Goal: Task Accomplishment & Management: Manage account settings

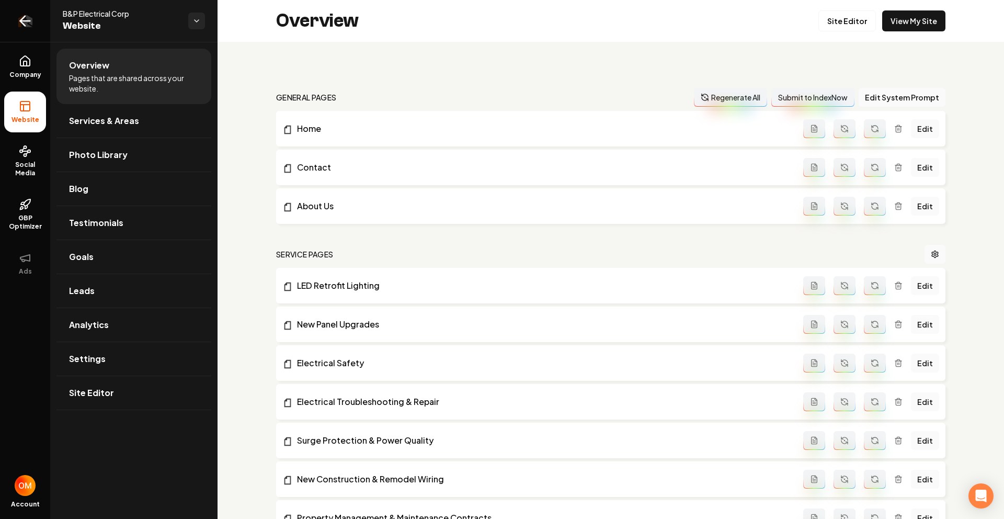
click at [20, 21] on icon "Return to dashboard" at bounding box center [25, 21] width 10 height 0
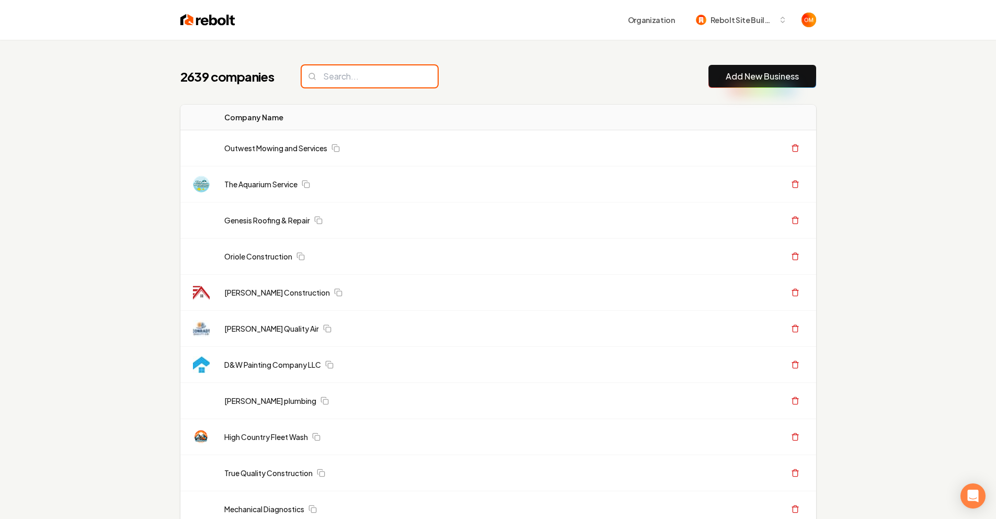
click at [413, 76] on input "search" at bounding box center [370, 76] width 136 height 22
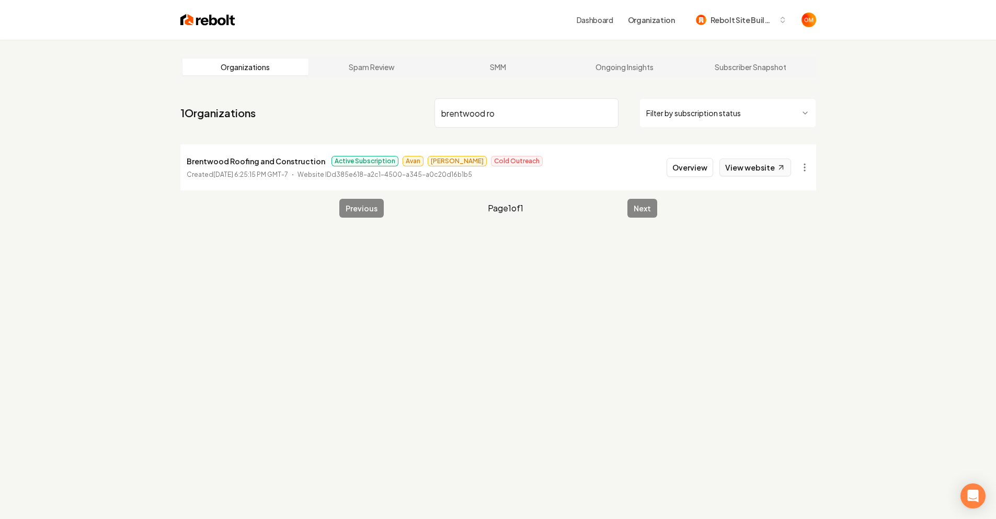
type input "brentwood ro"
click at [744, 169] on link "View website" at bounding box center [756, 167] width 72 height 18
click at [606, 112] on input "brentwood ro" at bounding box center [527, 112] width 184 height 29
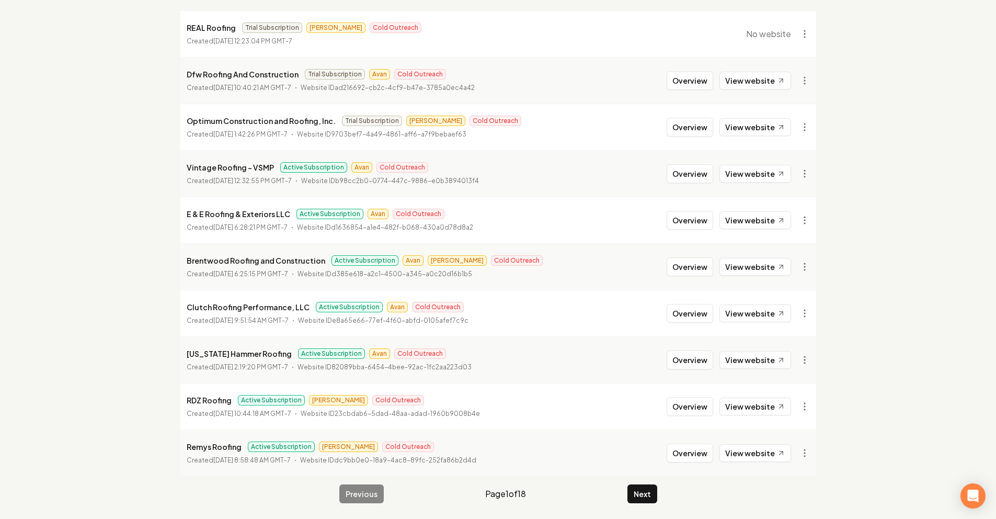
scroll to position [134, 0]
type input "roofing"
click at [752, 408] on link "View website" at bounding box center [756, 405] width 72 height 18
click at [653, 489] on button "Next" at bounding box center [642, 492] width 30 height 19
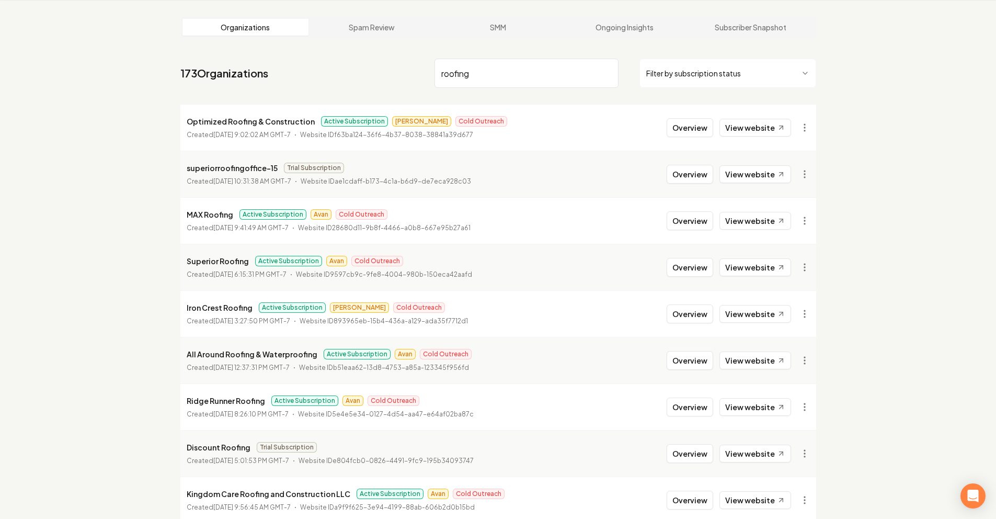
scroll to position [134, 0]
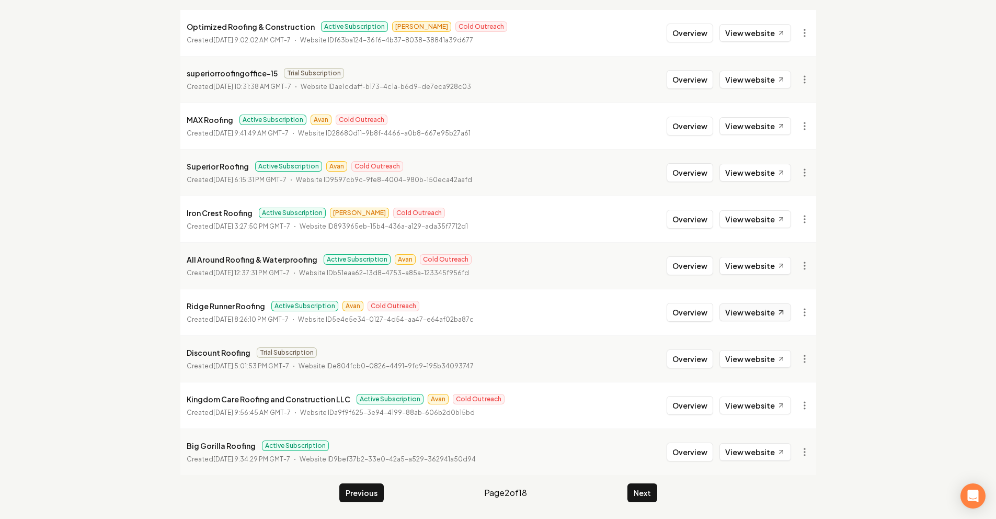
click at [764, 304] on link "View website" at bounding box center [756, 312] width 72 height 18
click at [751, 451] on link "View website" at bounding box center [756, 452] width 72 height 18
click at [642, 488] on button "Next" at bounding box center [642, 492] width 30 height 19
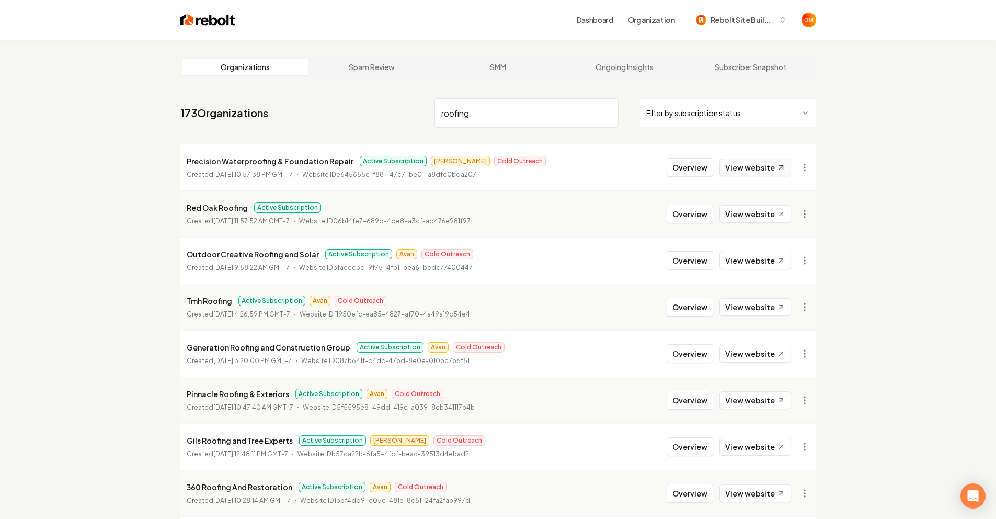
click at [749, 170] on link "View website" at bounding box center [756, 167] width 72 height 18
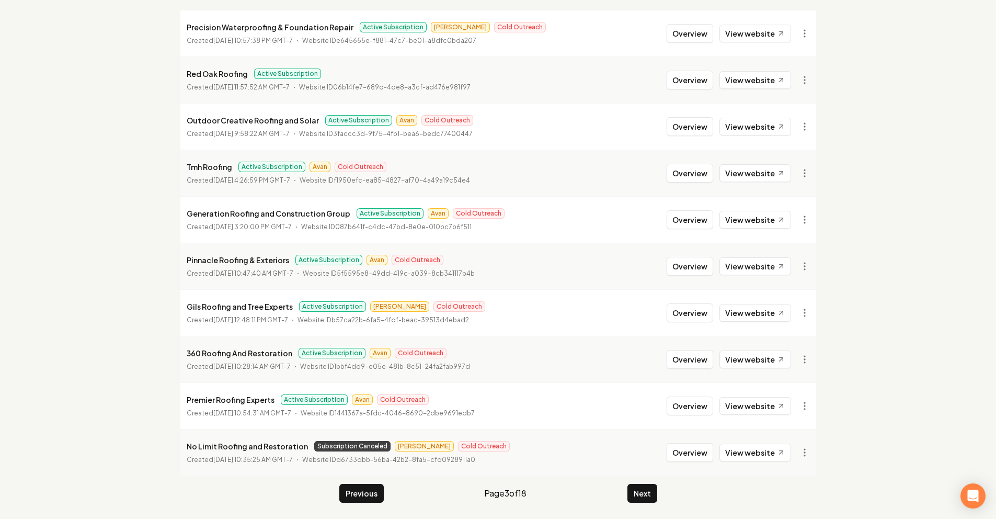
scroll to position [134, 0]
click at [752, 408] on link "View website" at bounding box center [756, 405] width 72 height 18
click at [743, 396] on link "View website" at bounding box center [756, 405] width 72 height 18
click at [645, 498] on button "Next" at bounding box center [642, 492] width 30 height 19
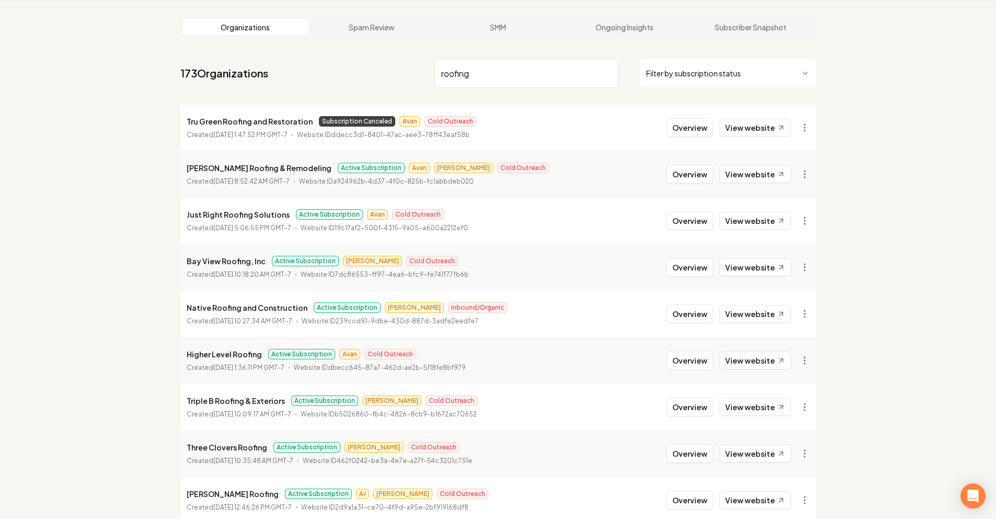
scroll to position [134, 0]
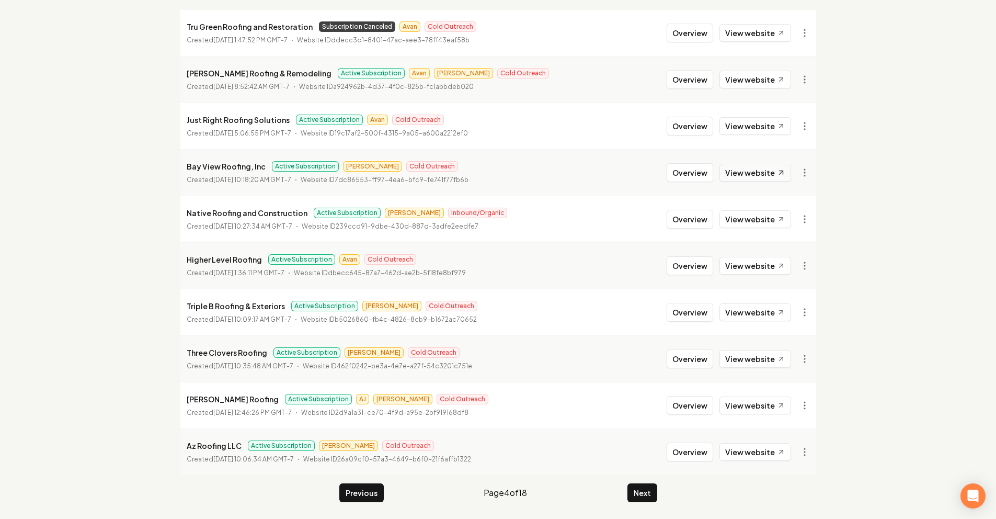
click at [755, 169] on link "View website" at bounding box center [756, 173] width 72 height 18
click at [763, 271] on link "View website" at bounding box center [756, 266] width 72 height 18
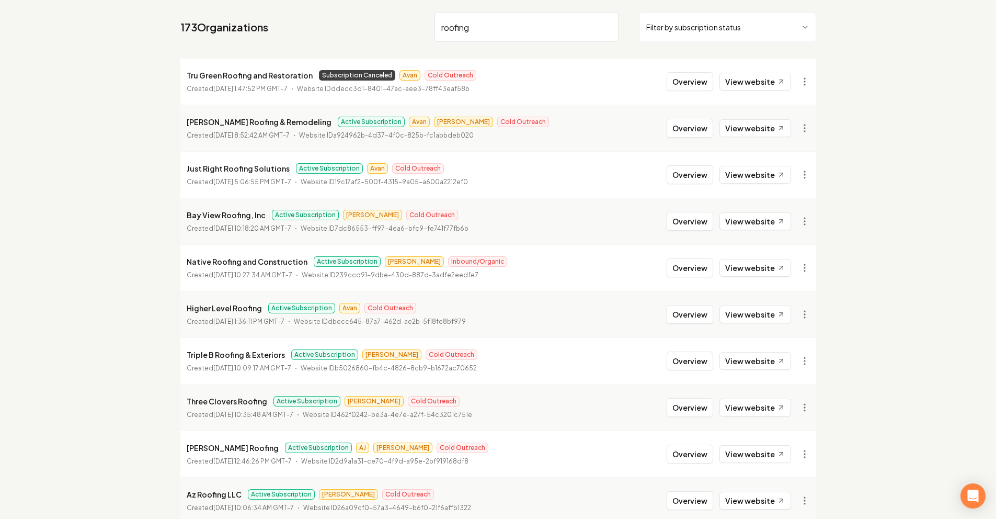
scroll to position [0, 0]
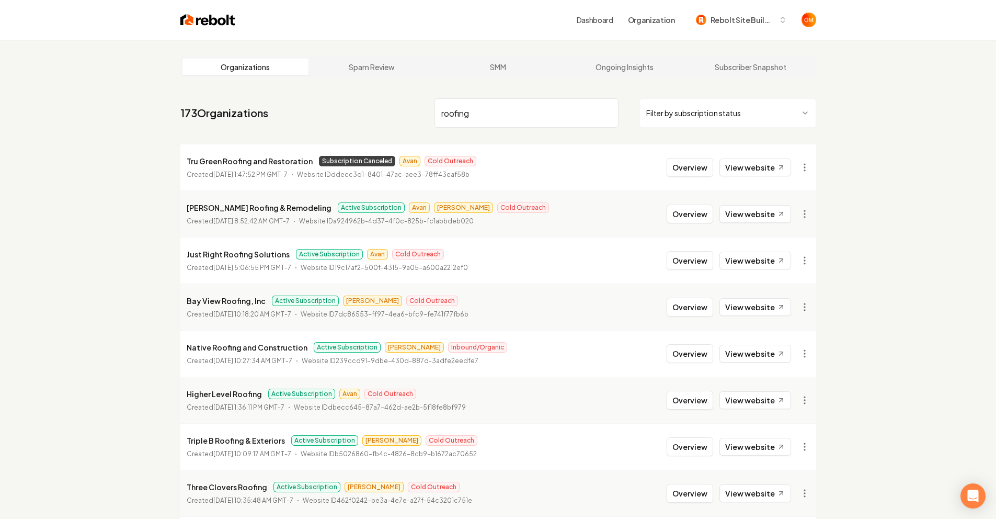
click at [604, 113] on input "roofing" at bounding box center [527, 112] width 184 height 29
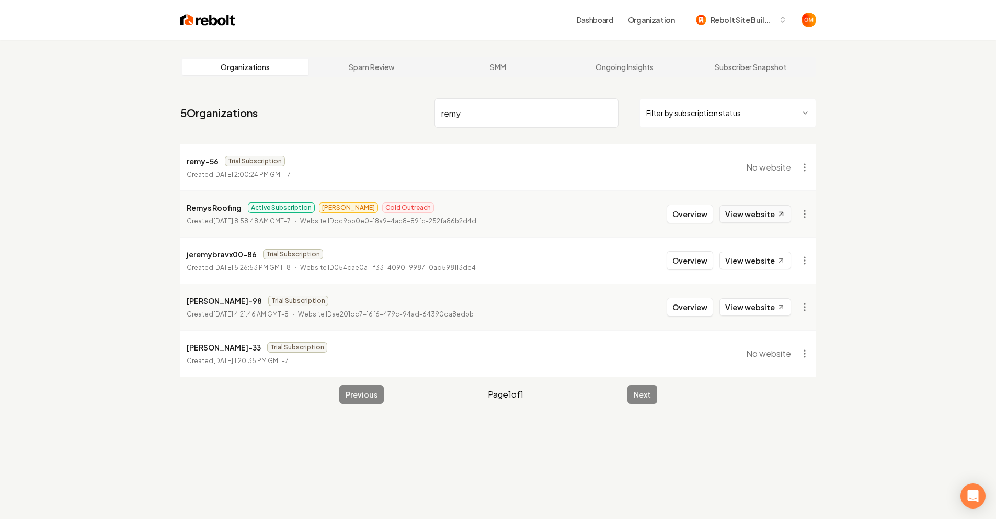
type input "remy"
click at [765, 211] on link "View website" at bounding box center [756, 214] width 72 height 18
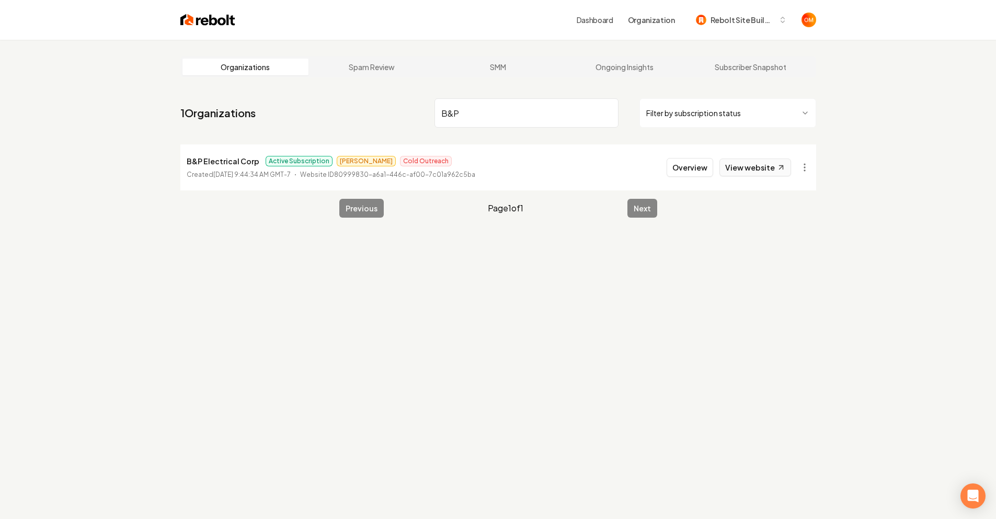
type input "B&P"
click at [734, 168] on link "View website" at bounding box center [756, 167] width 72 height 18
click at [755, 163] on link "View website" at bounding box center [756, 167] width 72 height 18
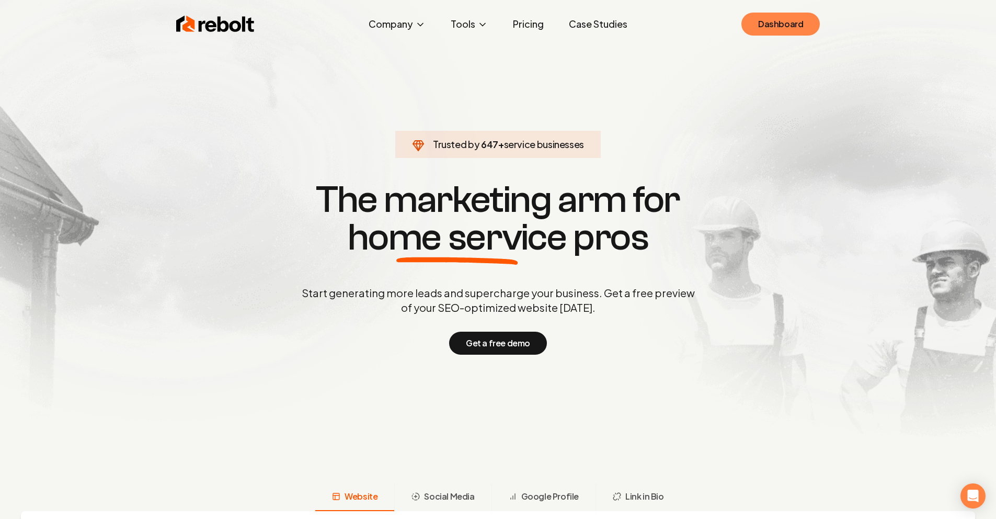
click at [795, 16] on link "Dashboard" at bounding box center [780, 24] width 78 height 23
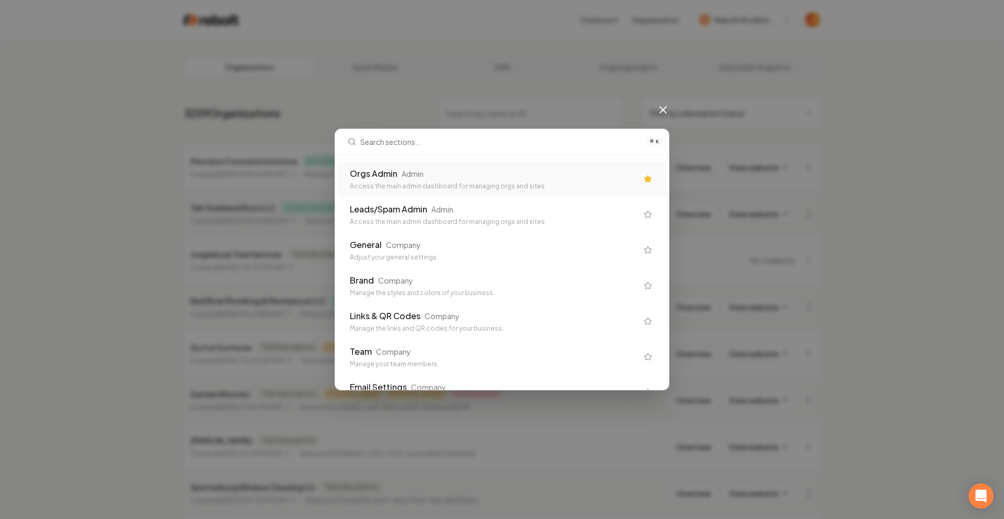
click at [442, 170] on div "Orgs Admin Admin" at bounding box center [494, 173] width 288 height 13
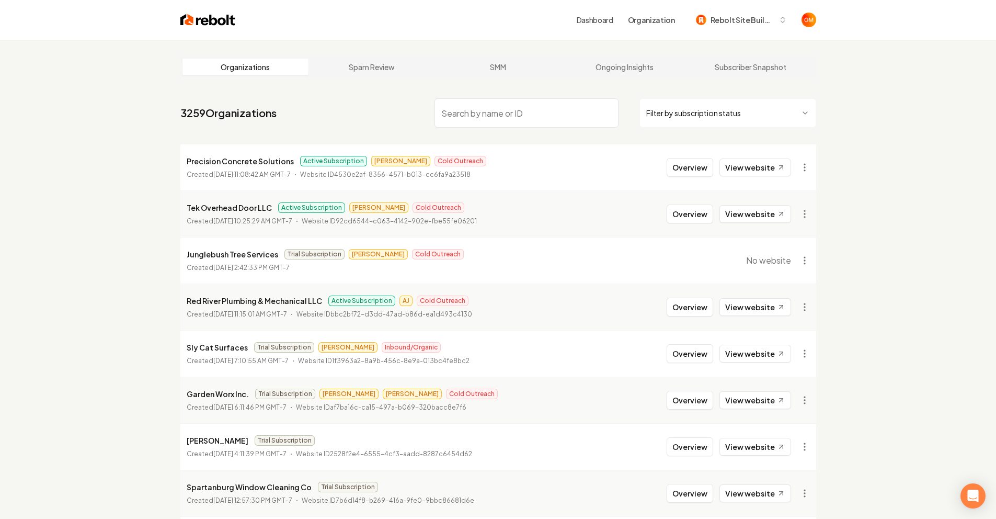
click at [498, 112] on input "search" at bounding box center [527, 112] width 184 height 29
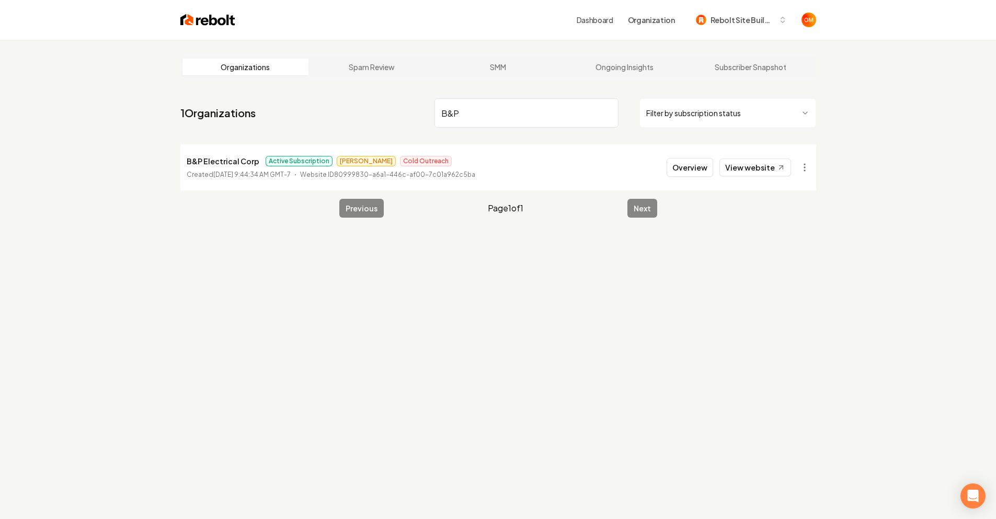
type input "B&P"
drag, startPoint x: 263, startPoint y: 175, endPoint x: 215, endPoint y: 175, distance: 48.1
click at [215, 175] on time "September 10, 2025, 9:44:34 AM GMT-7" at bounding box center [251, 174] width 77 height 8
click at [302, 116] on nav "1 Organizations B&P Filter by subscription status" at bounding box center [498, 117] width 636 height 46
drag, startPoint x: 273, startPoint y: 174, endPoint x: 212, endPoint y: 177, distance: 61.8
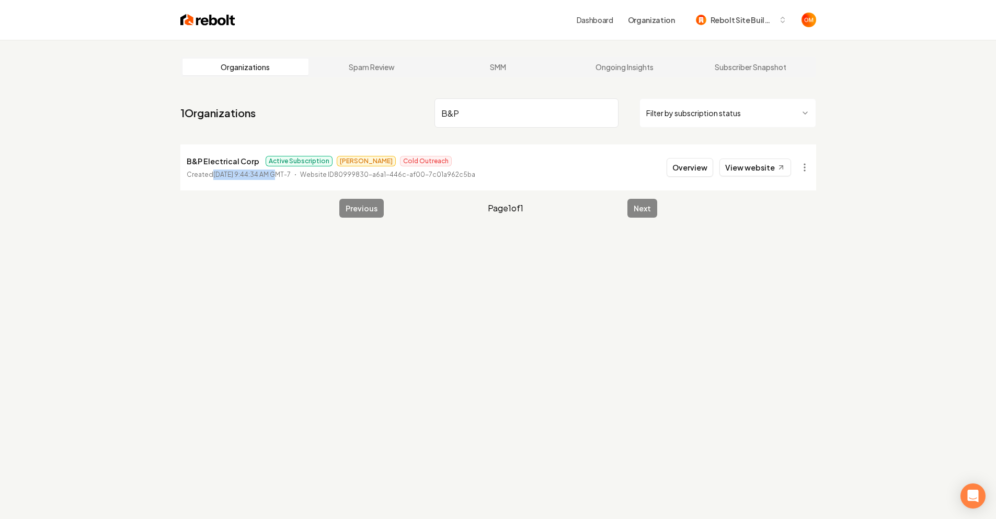
click at [213, 177] on time "September 10, 2025, 9:44:34 AM GMT-7" at bounding box center [251, 174] width 77 height 8
click at [386, 83] on main "Organizations Spam Review SMM Ongoing Insights Subscriber Snapshot 1 Organizati…" at bounding box center [498, 137] width 669 height 195
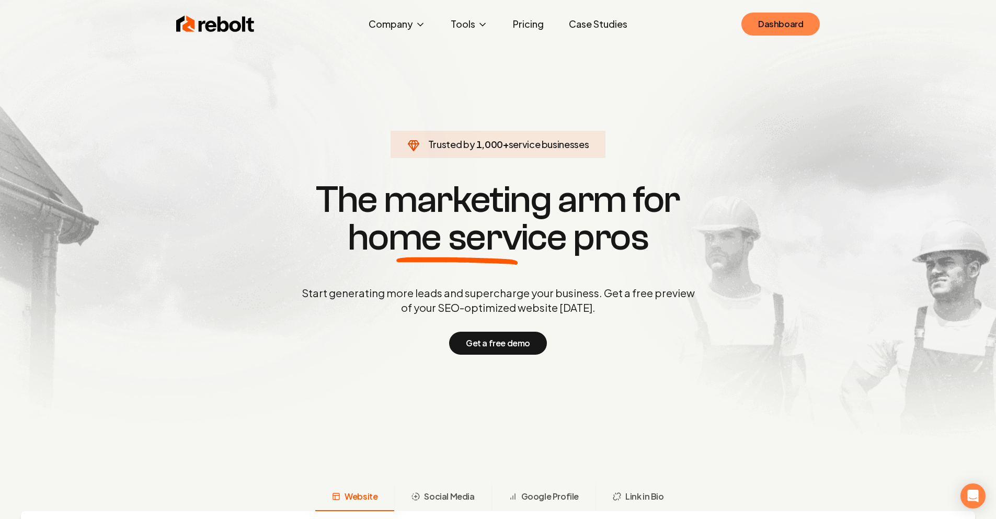
click at [798, 25] on link "Dashboard" at bounding box center [780, 24] width 78 height 23
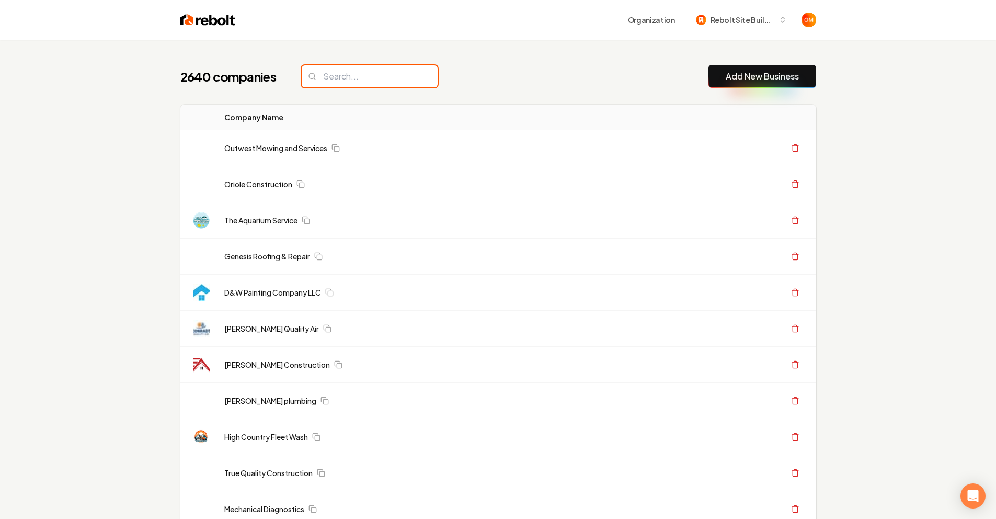
click at [327, 79] on input "search" at bounding box center [370, 76] width 136 height 22
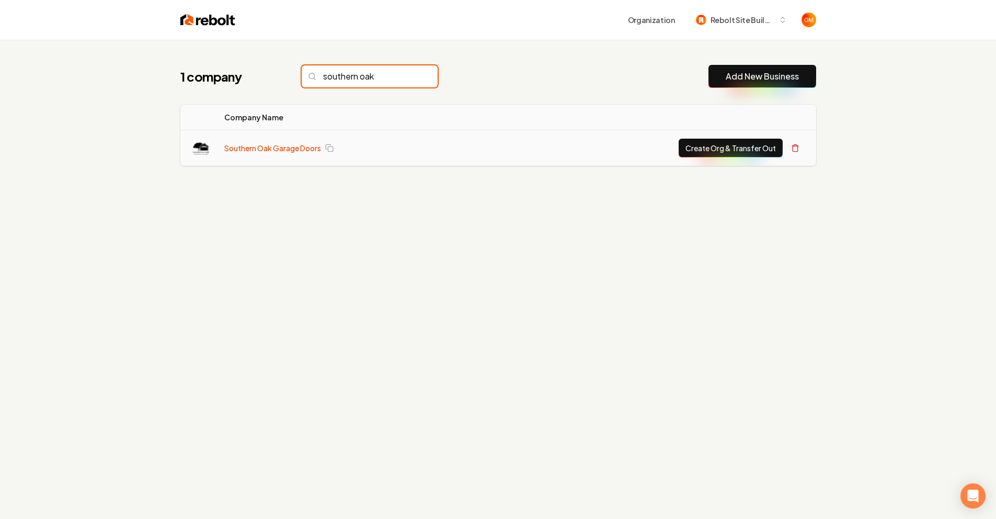
type input "southern oak"
click at [281, 144] on link "Southern Oak Garage Doors" at bounding box center [272, 148] width 97 height 10
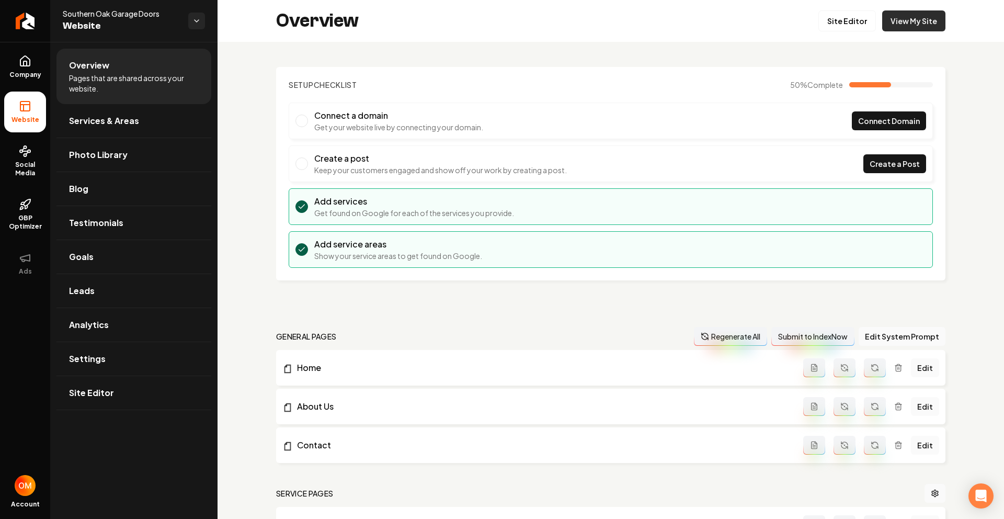
click at [897, 29] on link "View My Site" at bounding box center [913, 20] width 63 height 21
click at [25, 86] on link "Company" at bounding box center [25, 67] width 42 height 41
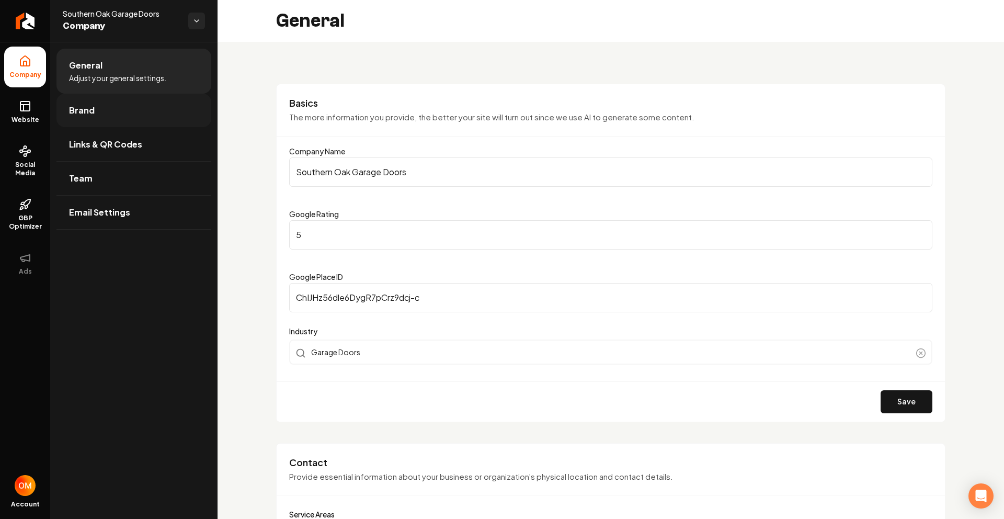
click at [100, 123] on link "Brand" at bounding box center [133, 110] width 155 height 33
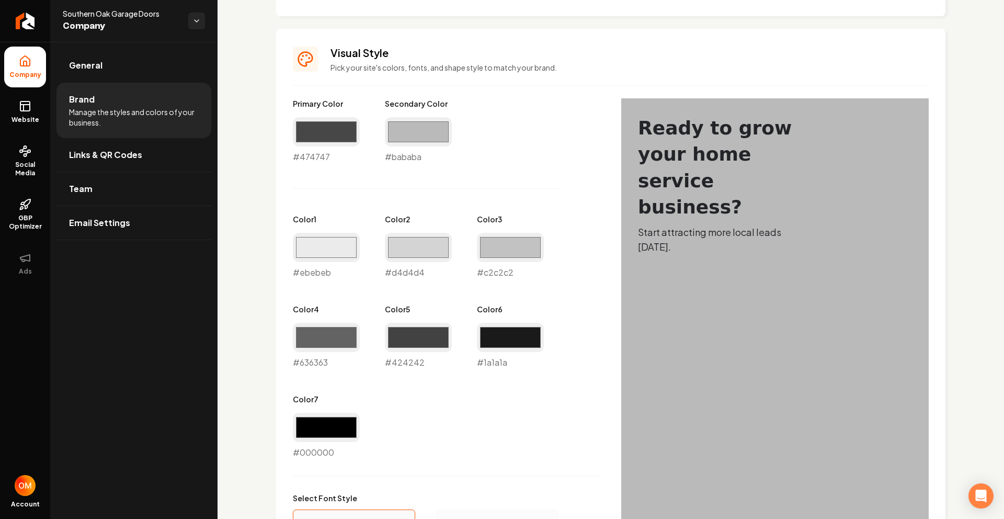
scroll to position [690, 0]
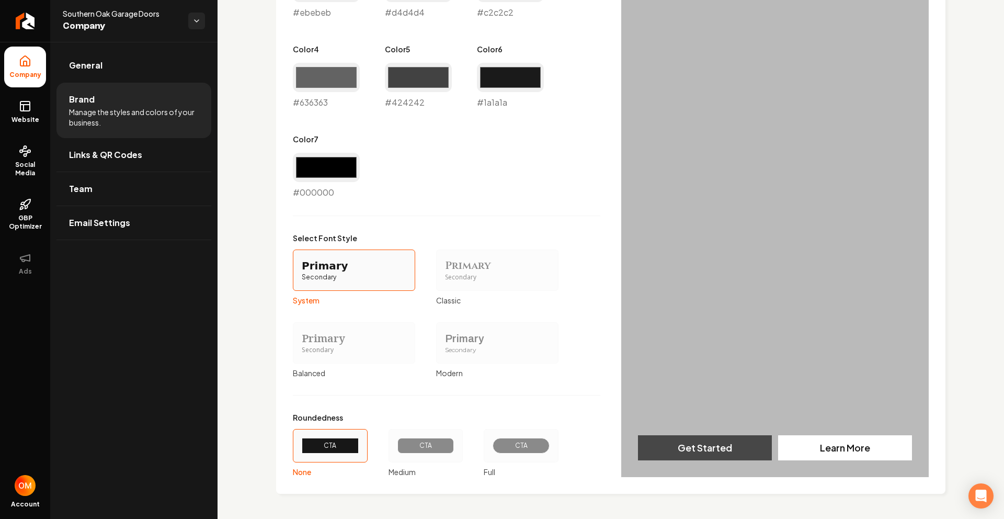
click at [419, 435] on div "CTA" at bounding box center [426, 445] width 75 height 33
click at [396, 441] on button "CTA Medium" at bounding box center [392, 445] width 8 height 8
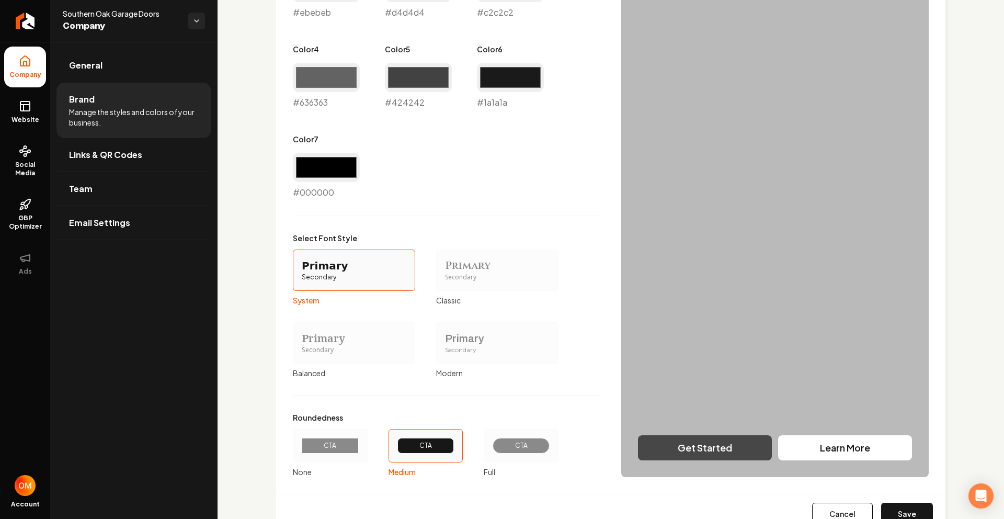
click at [892, 510] on button "Save" at bounding box center [907, 513] width 52 height 23
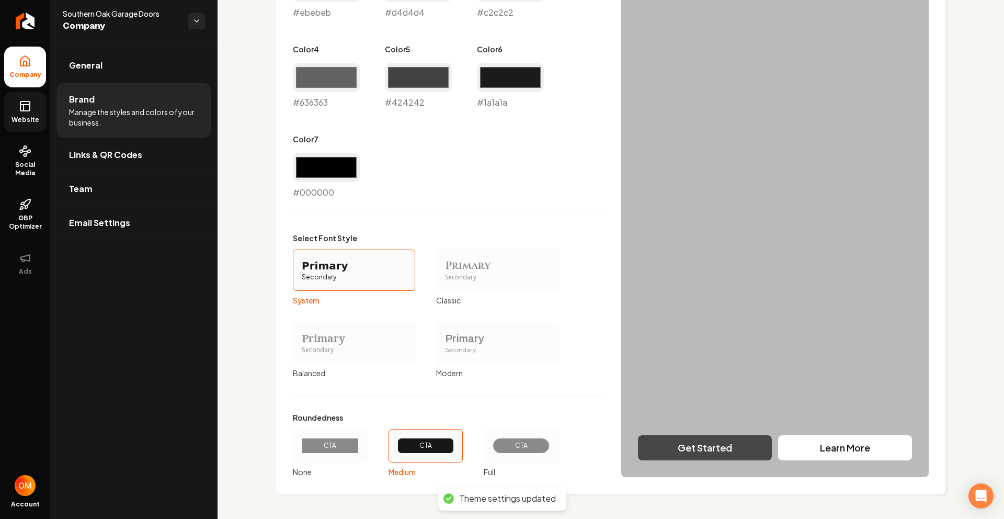
click at [29, 112] on icon at bounding box center [25, 106] width 13 height 13
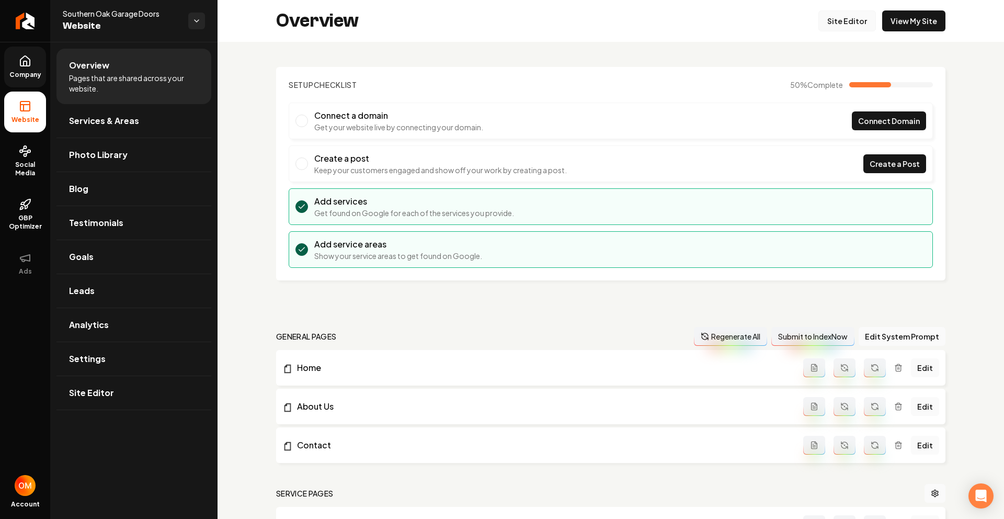
click at [830, 21] on link "Site Editor" at bounding box center [847, 20] width 58 height 21
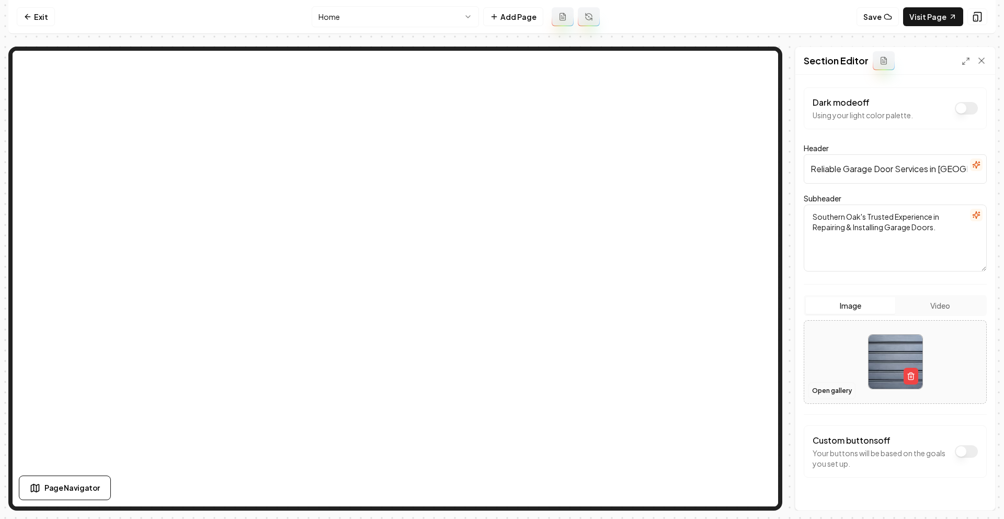
click at [825, 390] on button "Open gallery" at bounding box center [831, 390] width 47 height 17
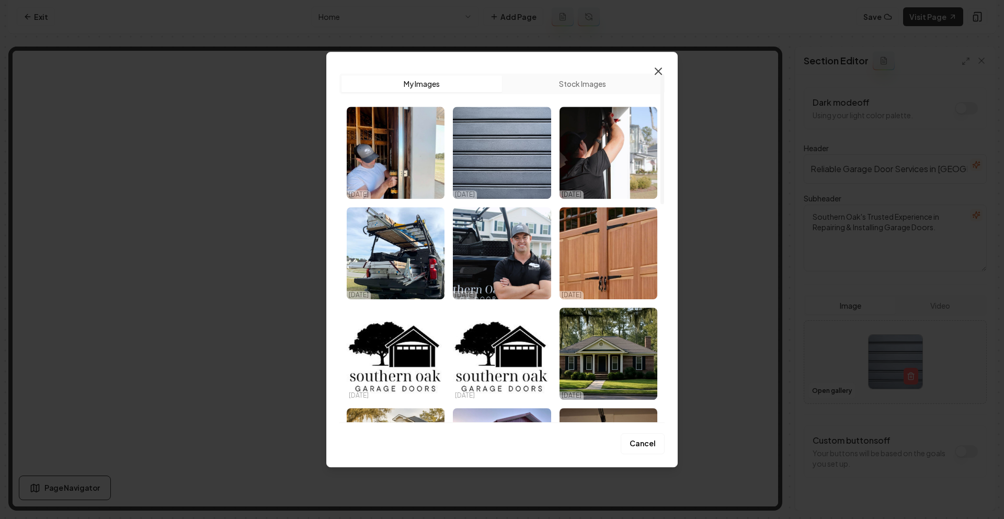
click at [652, 72] on icon "button" at bounding box center [658, 71] width 13 height 13
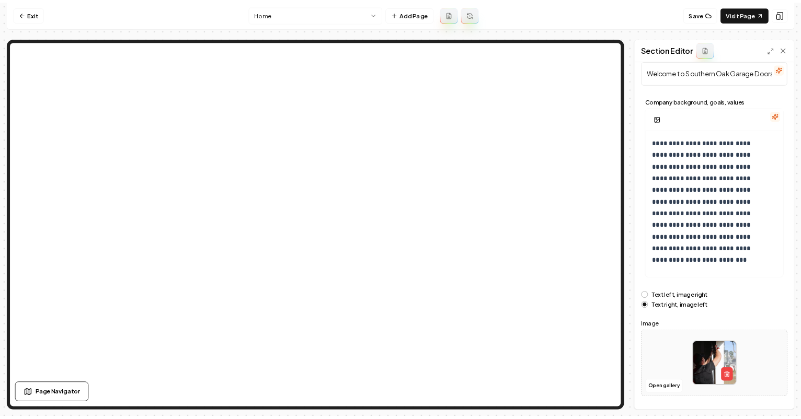
scroll to position [46, 0]
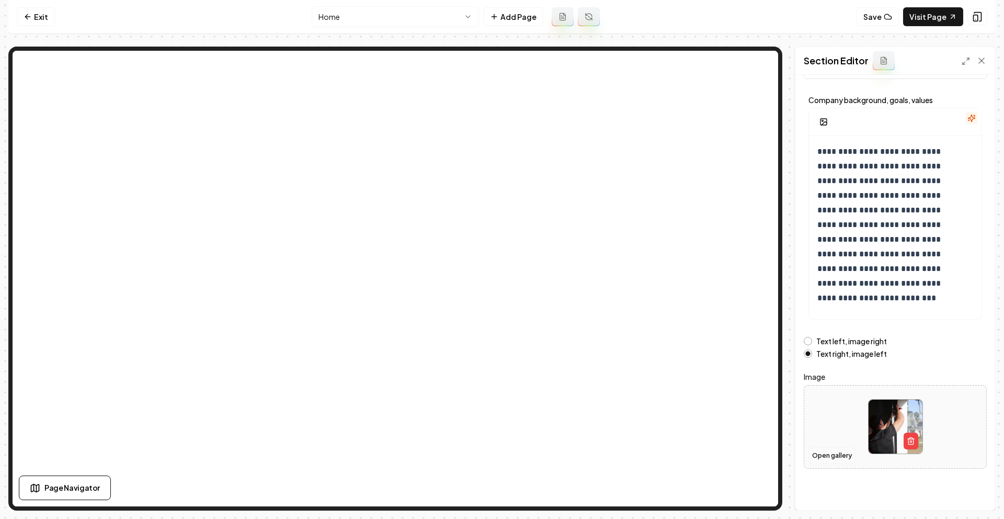
click at [833, 453] on button "Open gallery" at bounding box center [831, 455] width 47 height 17
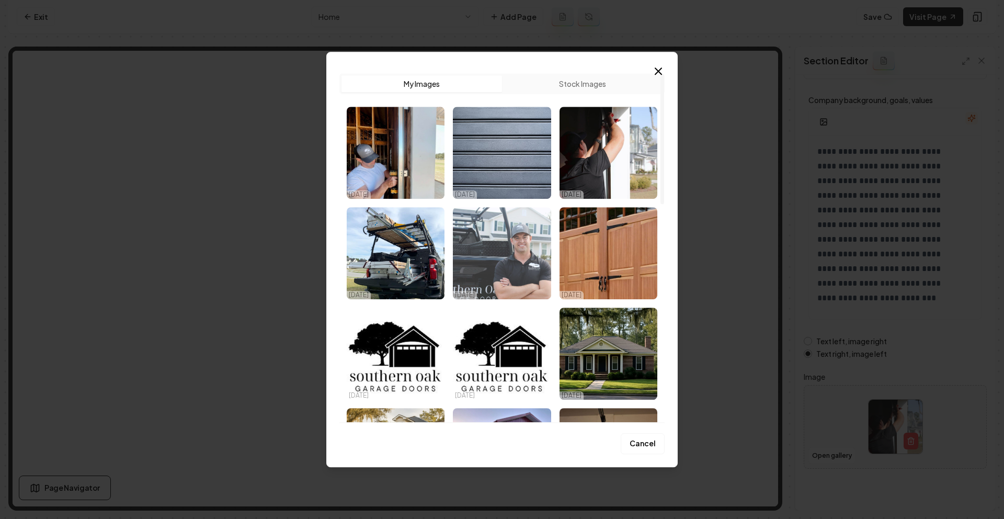
click at [508, 239] on img "Select image image_68e7b3b25c7cd75eb8d23e13.jpg" at bounding box center [502, 253] width 98 height 92
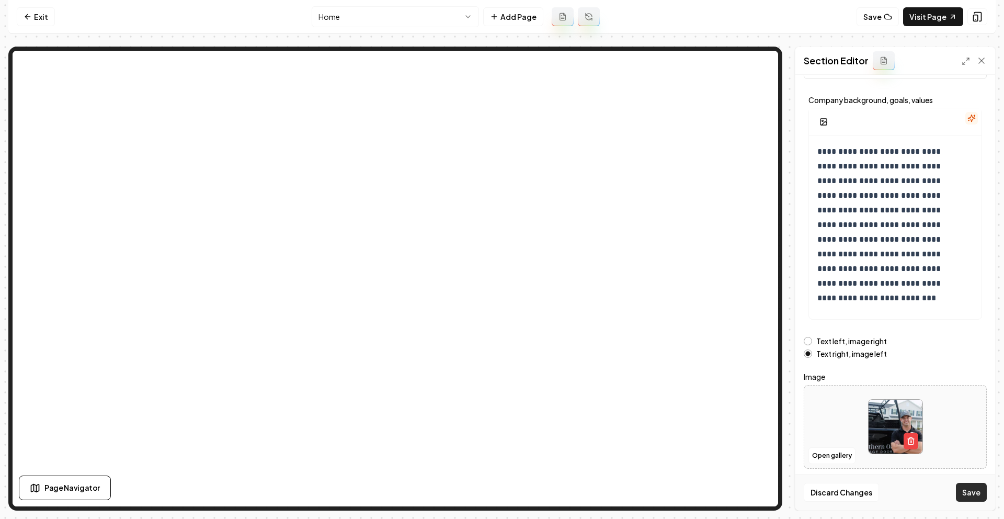
click at [962, 490] on button "Save" at bounding box center [971, 492] width 31 height 19
click at [33, 15] on link "Exit" at bounding box center [36, 16] width 38 height 19
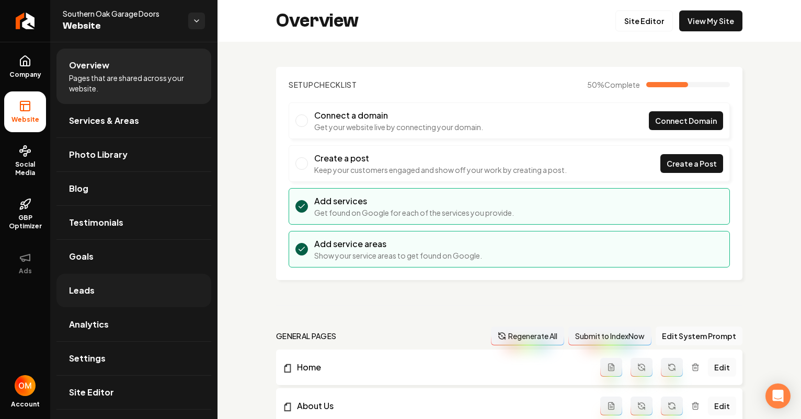
click at [116, 297] on link "Leads" at bounding box center [133, 290] width 155 height 33
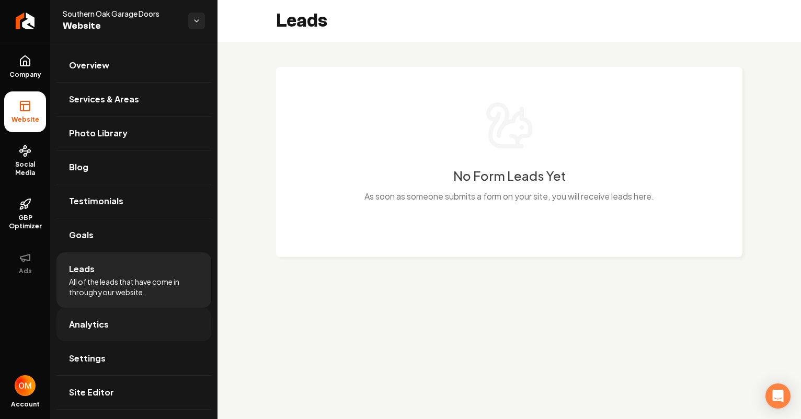
click at [142, 321] on link "Analytics" at bounding box center [133, 324] width 155 height 33
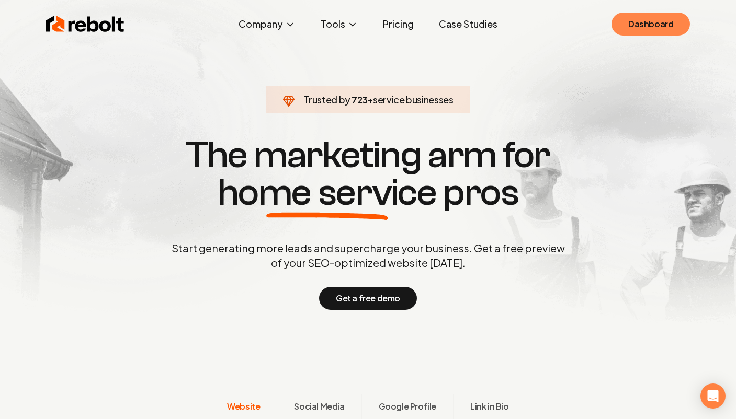
click at [670, 21] on link "Dashboard" at bounding box center [650, 24] width 78 height 23
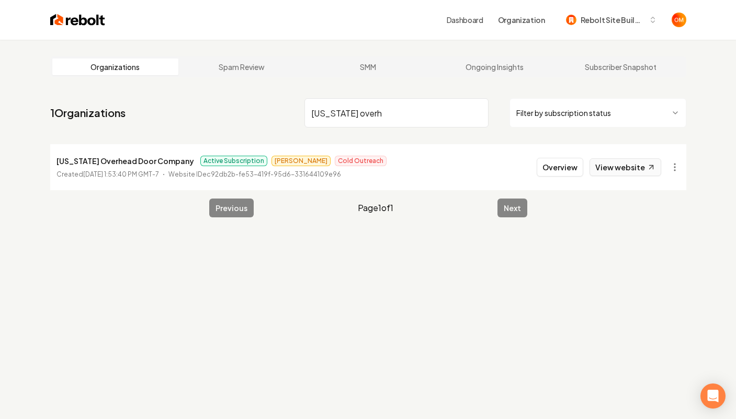
type input "[US_STATE] overh"
click at [617, 170] on link "View website" at bounding box center [625, 167] width 72 height 18
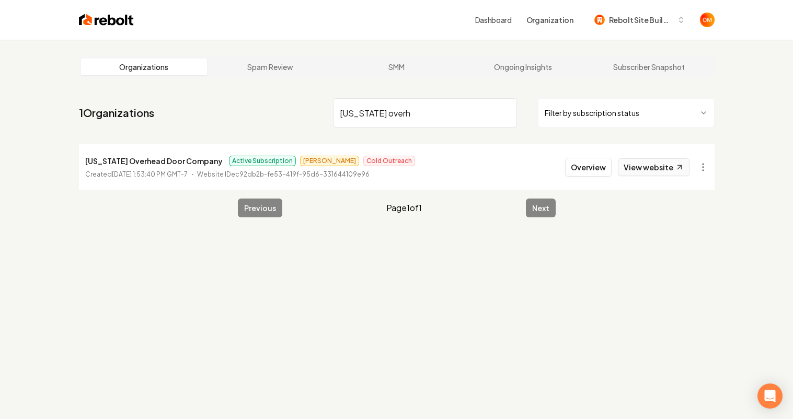
click at [642, 161] on link "View website" at bounding box center [654, 167] width 72 height 18
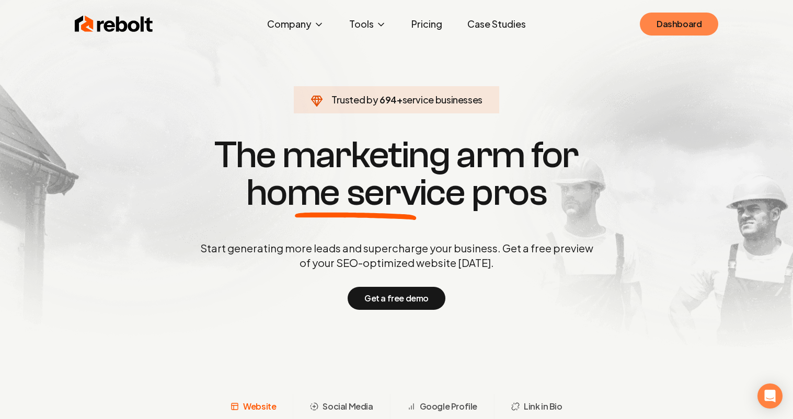
click at [667, 21] on link "Dashboard" at bounding box center [679, 24] width 78 height 23
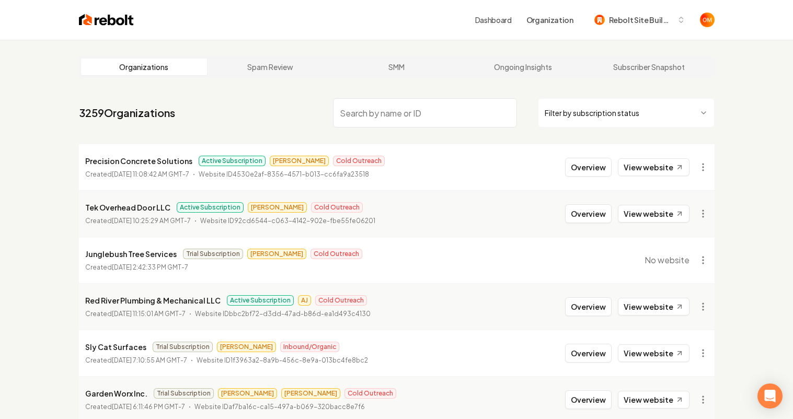
click at [97, 17] on img at bounding box center [106, 20] width 55 height 15
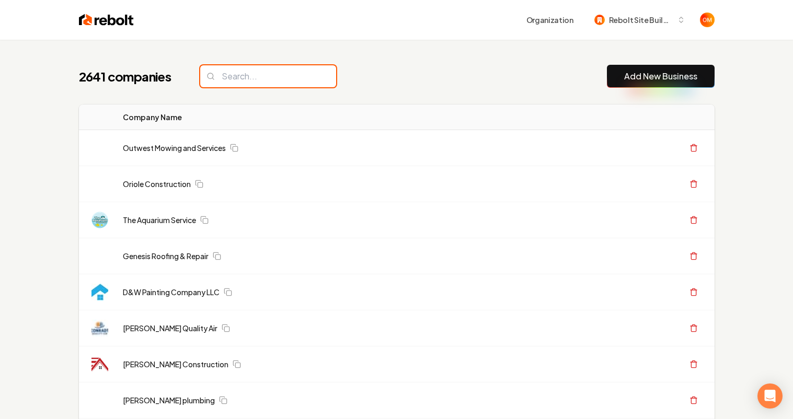
click at [279, 72] on input "search" at bounding box center [268, 76] width 136 height 22
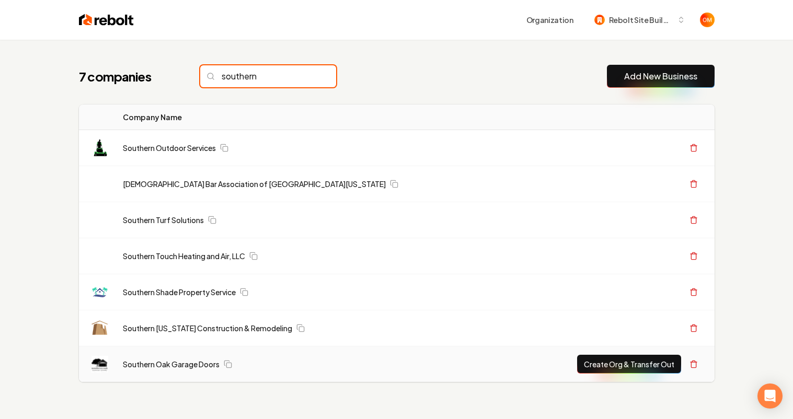
type input "southern"
click at [634, 366] on button "Create Org & Transfer Out" at bounding box center [629, 364] width 104 height 19
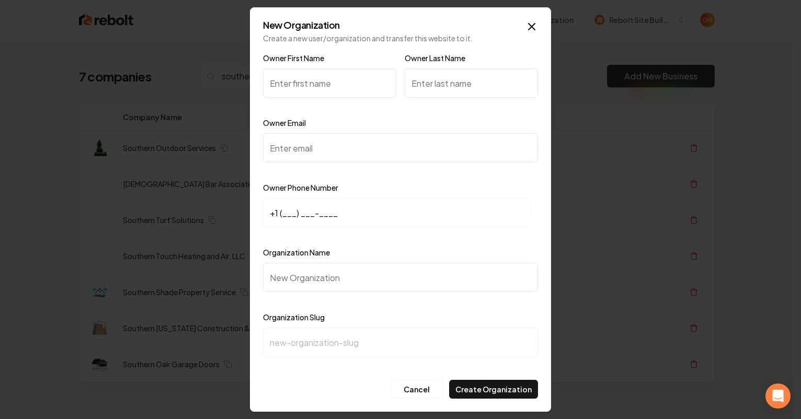
type input "R"
type input "[PERSON_NAME]"
click at [446, 91] on input "Owner Last Name" at bounding box center [471, 82] width 133 height 29
type input "[PERSON_NAME]"
click at [328, 150] on input "Owner Email" at bounding box center [400, 147] width 275 height 29
